Goal: Find specific page/section: Find specific page/section

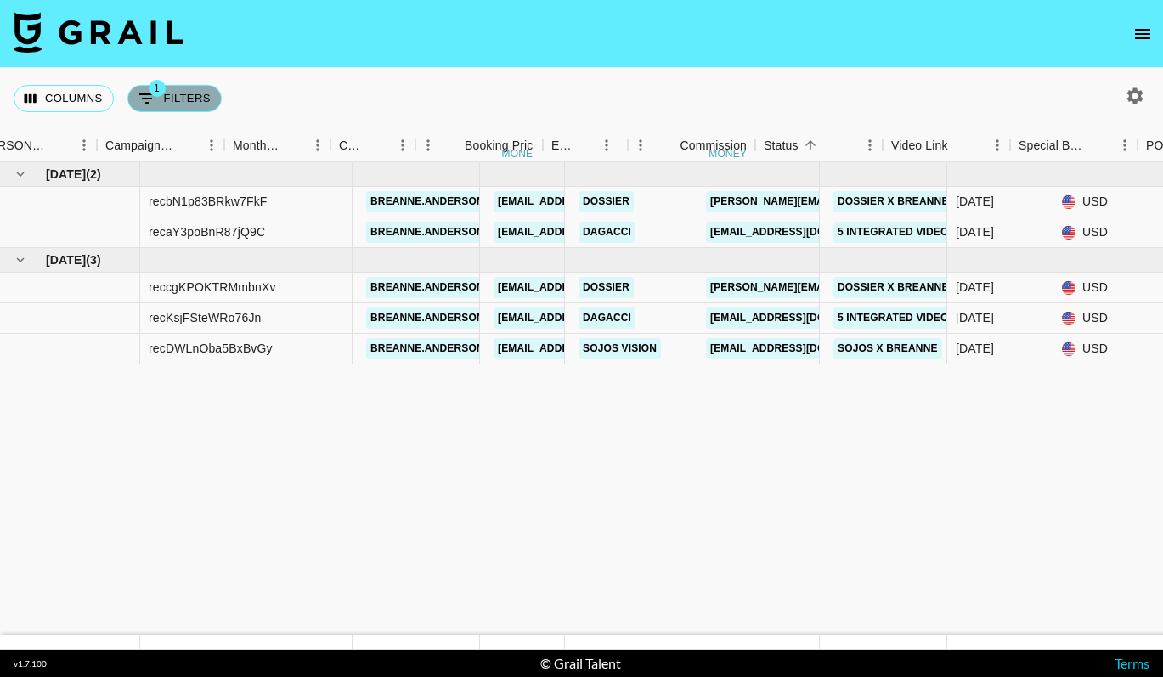
click at [184, 96] on button "1 Filters" at bounding box center [174, 98] width 94 height 27
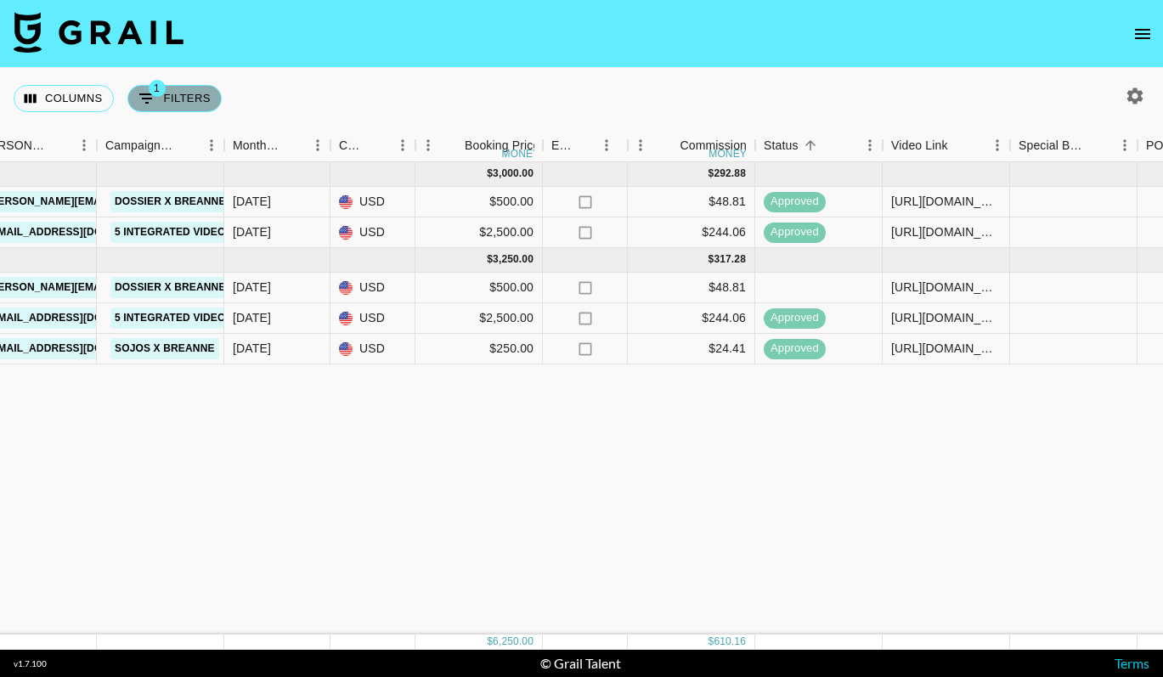
select select "talentName"
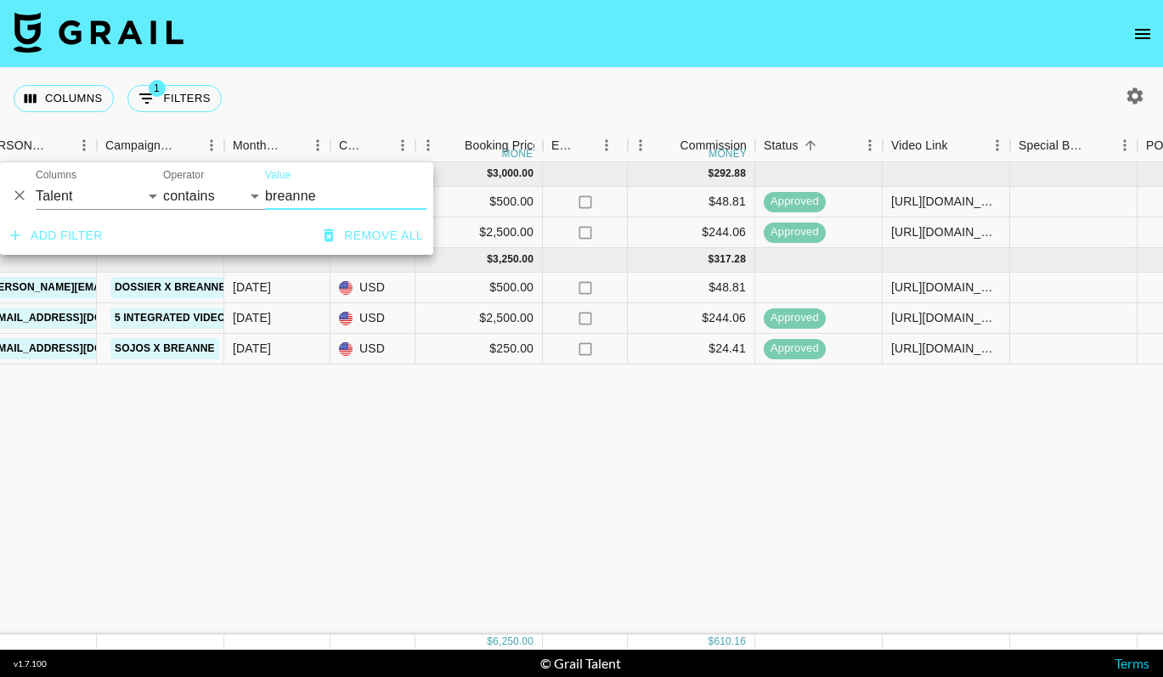
drag, startPoint x: 328, startPoint y: 196, endPoint x: 256, endPoint y: 193, distance: 71.4
click at [256, 193] on div "And Or Columns Grail Platform ID Airtable ID Talent Manager Client [PERSON_NAME…" at bounding box center [216, 189] width 433 height 54
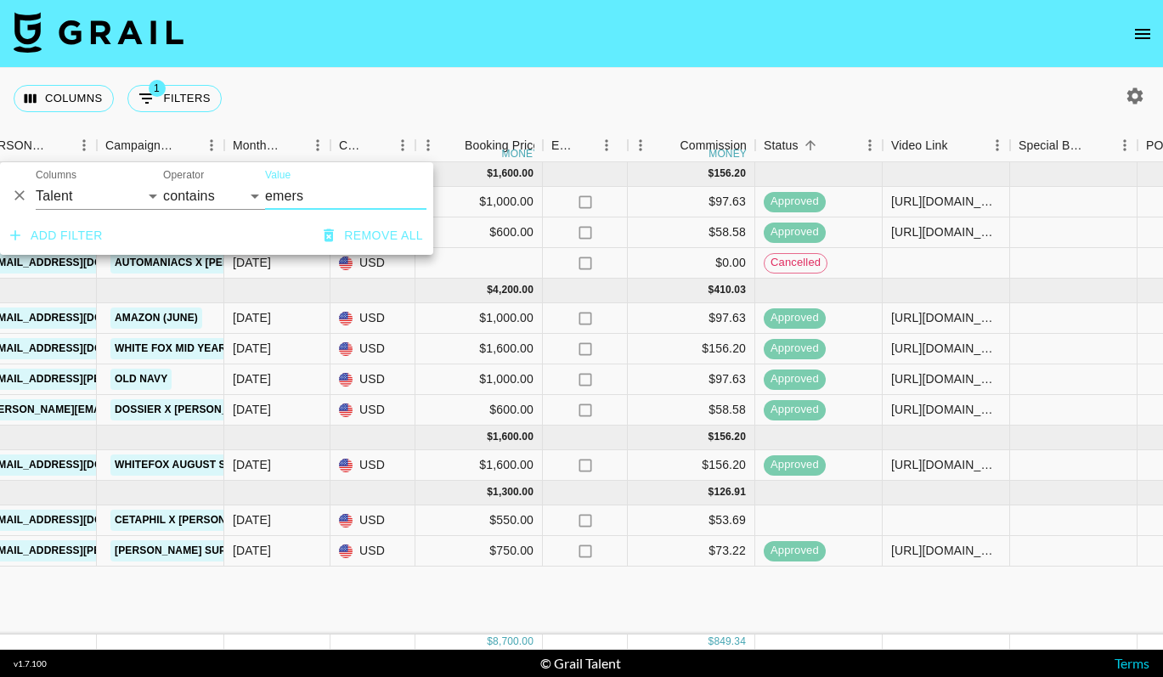
type input "emers"
click at [430, 119] on div "Columns 1 Filters + Booking" at bounding box center [581, 98] width 1163 height 61
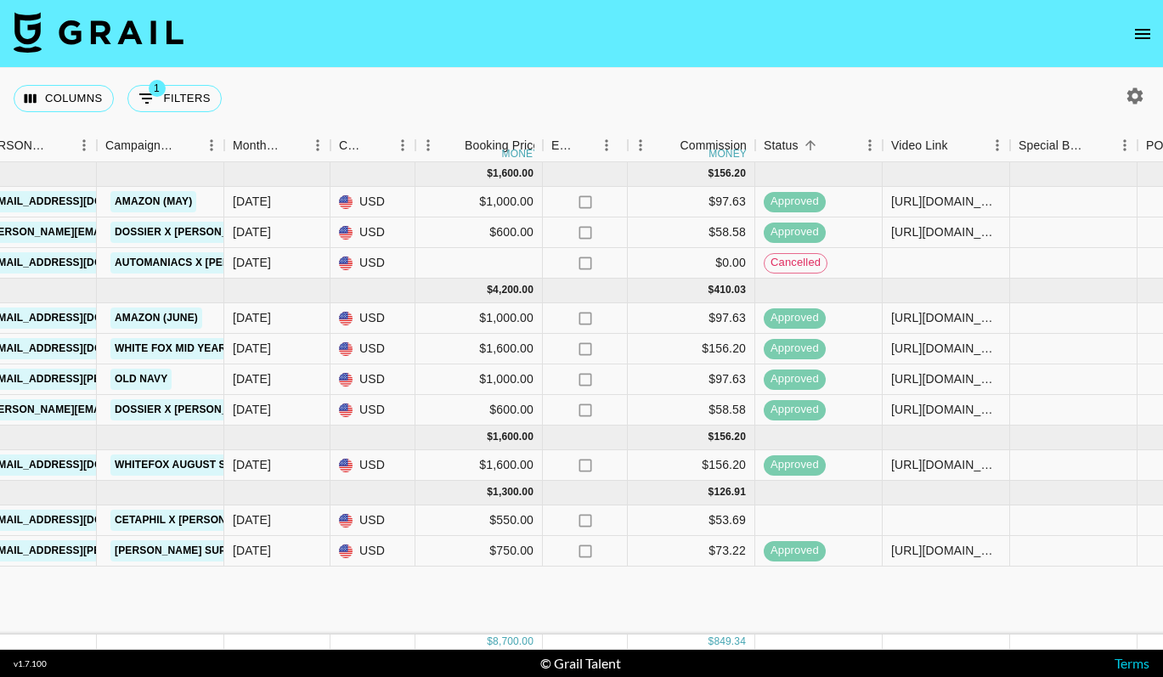
click at [1140, 94] on icon "button" at bounding box center [1135, 95] width 16 height 16
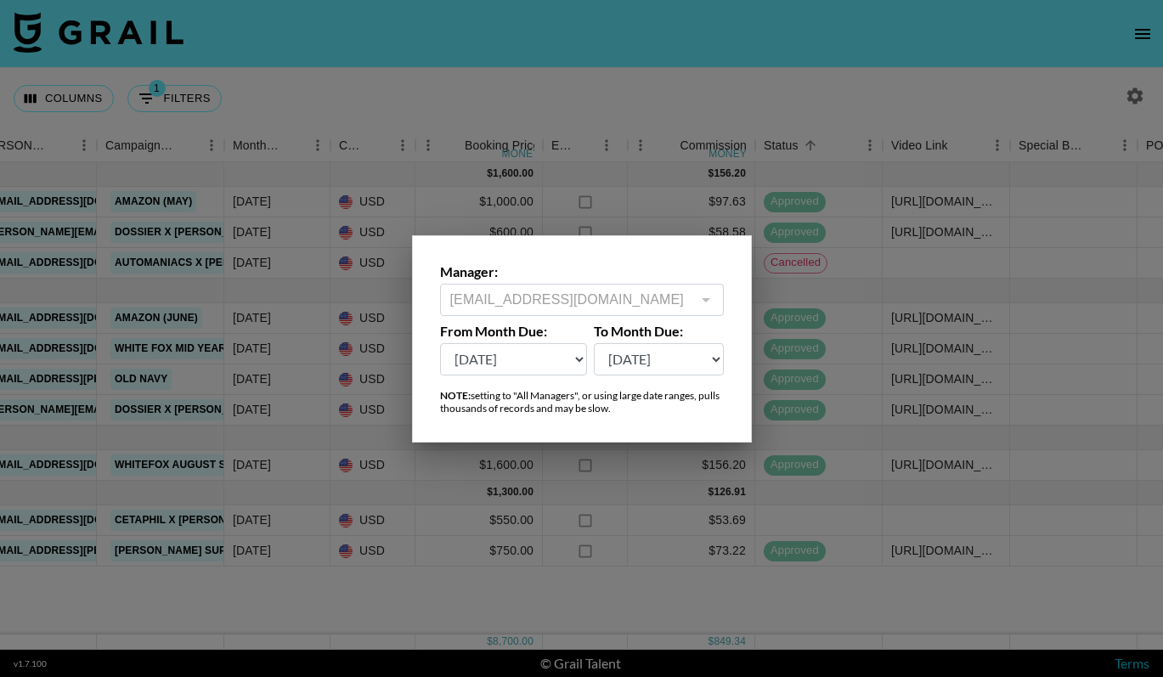
click at [538, 368] on select "[DATE] [DATE] '[DATE] May '[DATE] Mar '[DATE] Jan '[DATE] Nov '[DATE] Sep '[DAT…" at bounding box center [514, 359] width 148 height 32
select select "[DATE]"
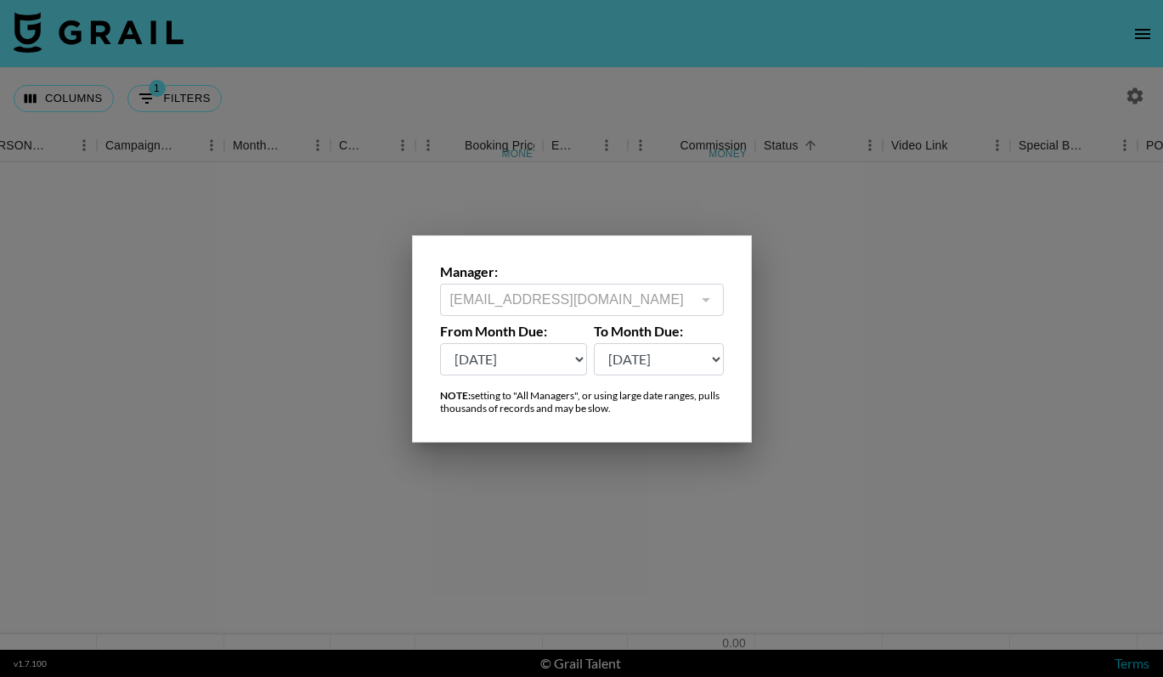
click at [634, 48] on div at bounding box center [581, 338] width 1163 height 677
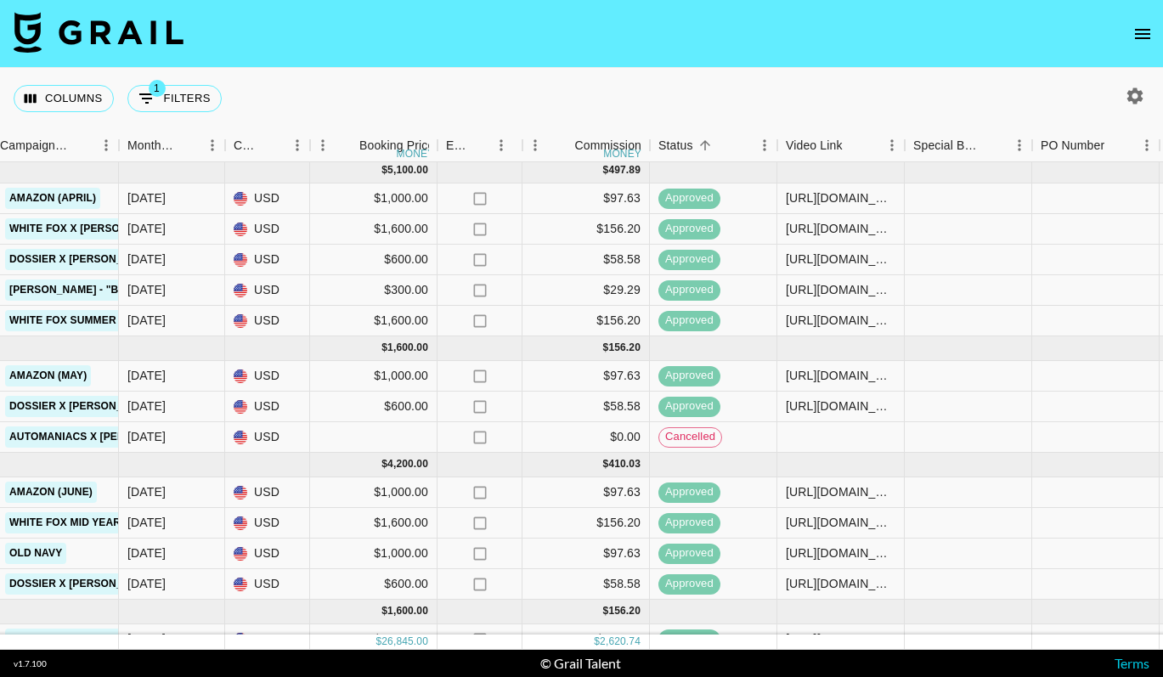
scroll to position [550, 828]
